Goal: Task Accomplishment & Management: Use online tool/utility

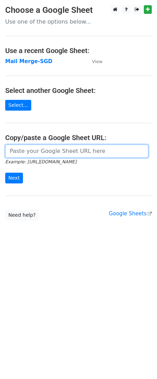
click at [66, 147] on input "url" at bounding box center [76, 150] width 143 height 13
paste input "[URL][DOMAIN_NAME]"
type input "[URL][DOMAIN_NAME]"
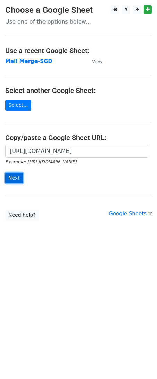
click at [15, 178] on input "Next" at bounding box center [14, 178] width 18 height 11
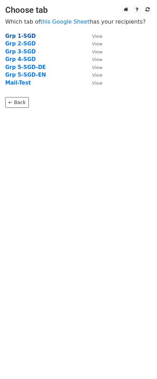
click at [15, 35] on strong "Grp 1-SGD" at bounding box center [20, 36] width 30 height 6
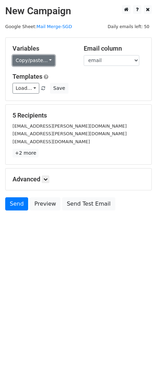
click at [35, 63] on link "Copy/paste..." at bounding box center [33, 60] width 42 height 11
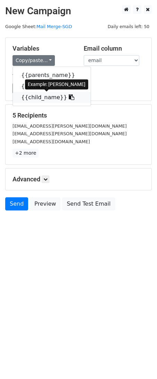
click at [36, 96] on link "{{child_name}}" at bounding box center [52, 97] width 78 height 11
